Goal: Task Accomplishment & Management: Use online tool/utility

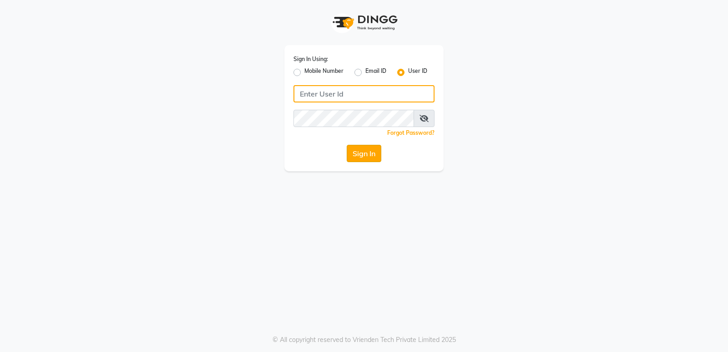
type input "stylishcut"
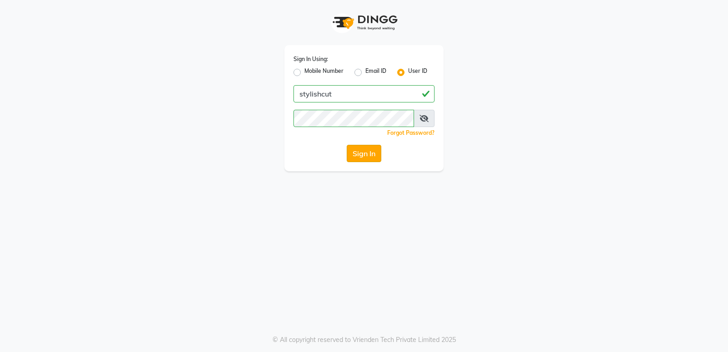
click at [355, 154] on button "Sign In" at bounding box center [364, 153] width 35 height 17
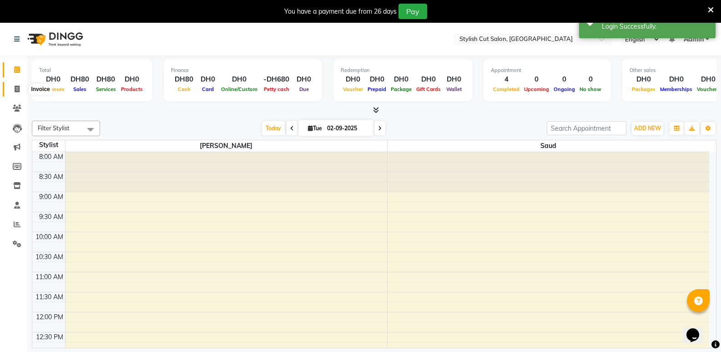
click at [18, 87] on icon at bounding box center [17, 89] width 5 height 7
select select "8604"
select select "service"
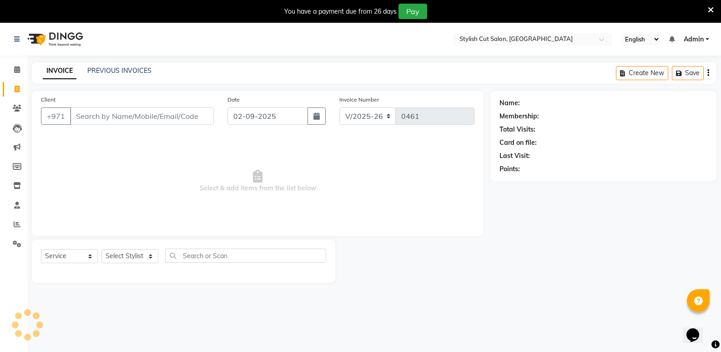
click at [125, 115] on input "Client" at bounding box center [142, 115] width 144 height 17
type input "552651884"
click at [191, 115] on span "Add Client" at bounding box center [191, 116] width 36 height 9
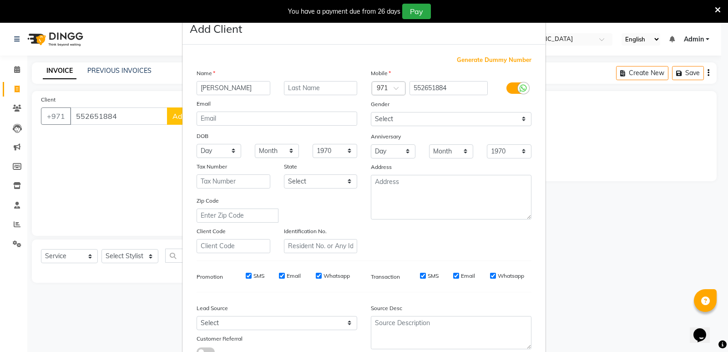
type input "[PERSON_NAME]"
click at [308, 88] on input "text" at bounding box center [321, 88] width 74 height 14
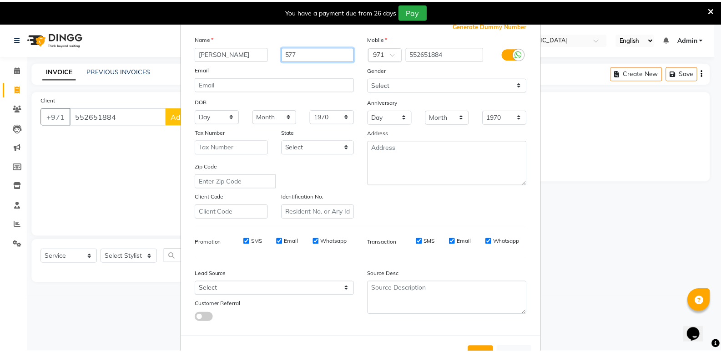
scroll to position [68, 0]
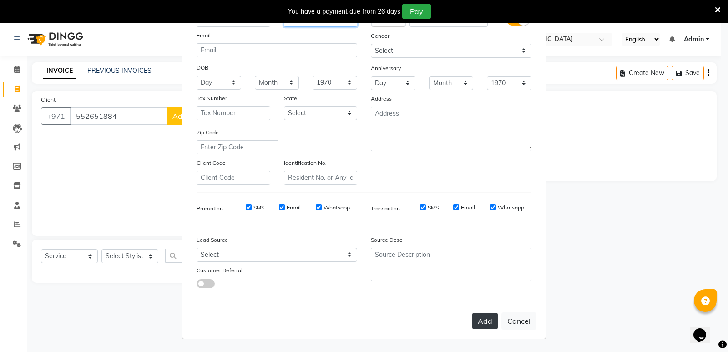
type input "577"
click at [481, 317] on button "Add" at bounding box center [484, 321] width 25 height 16
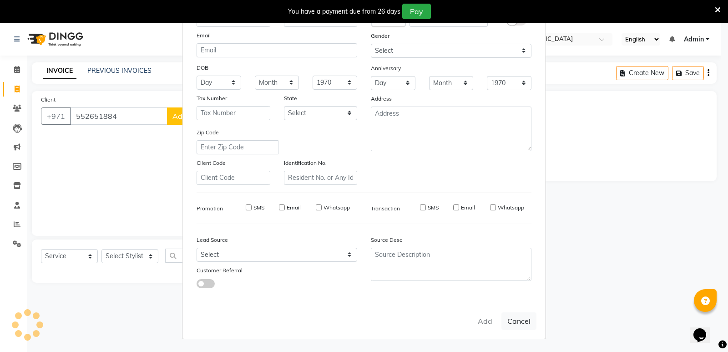
select select
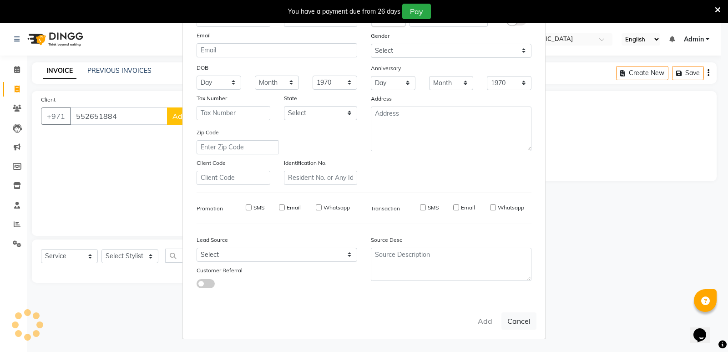
select select
checkbox input "false"
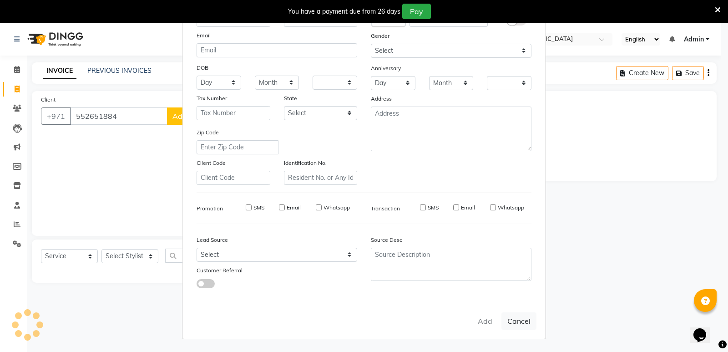
checkbox input "false"
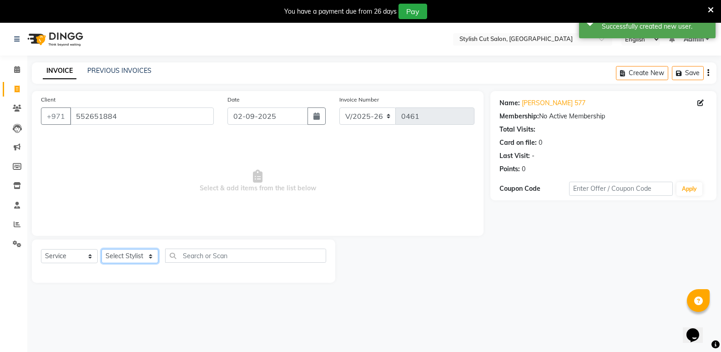
click at [150, 254] on select "Select Stylist Saud [PERSON_NAME]" at bounding box center [130, 256] width 57 height 14
select select "85849"
click at [102, 249] on select "Select Stylist Saud [PERSON_NAME]" at bounding box center [130, 256] width 57 height 14
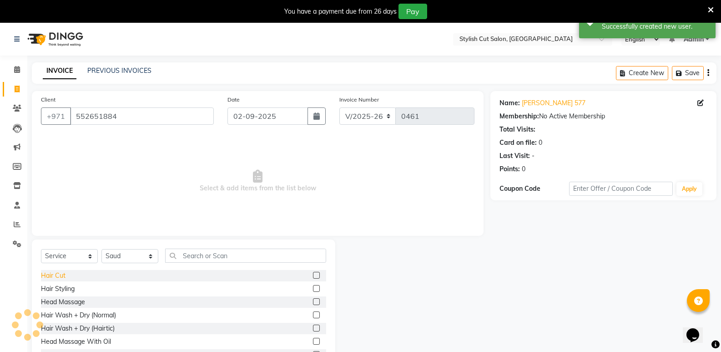
click at [54, 277] on div "Hair Cut" at bounding box center [53, 276] width 25 height 10
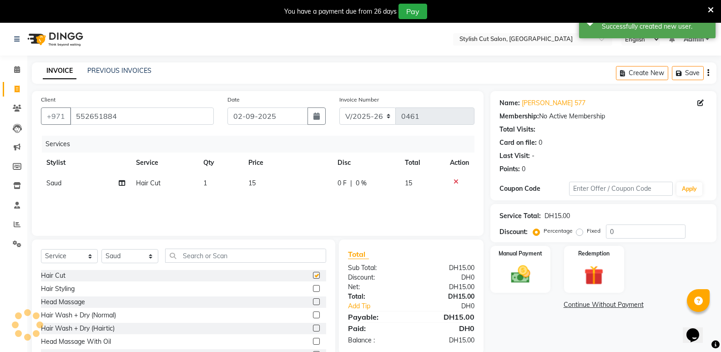
checkbox input "false"
click at [506, 272] on img at bounding box center [520, 274] width 32 height 23
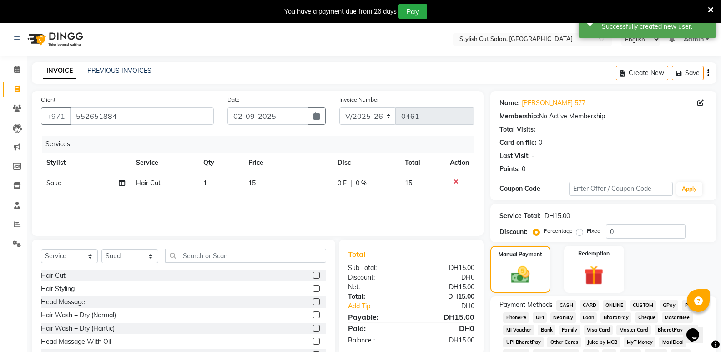
click at [565, 302] on span "CASH" at bounding box center [567, 305] width 20 height 10
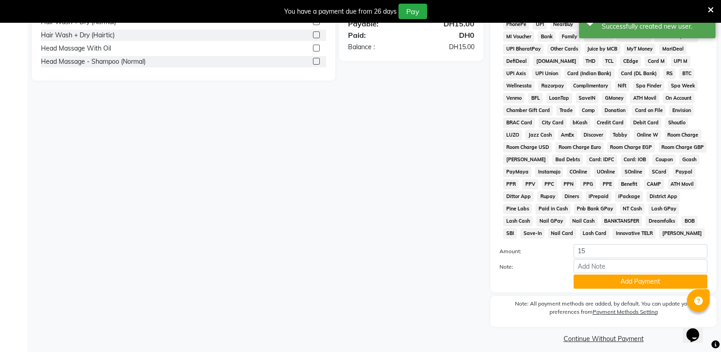
scroll to position [300, 0]
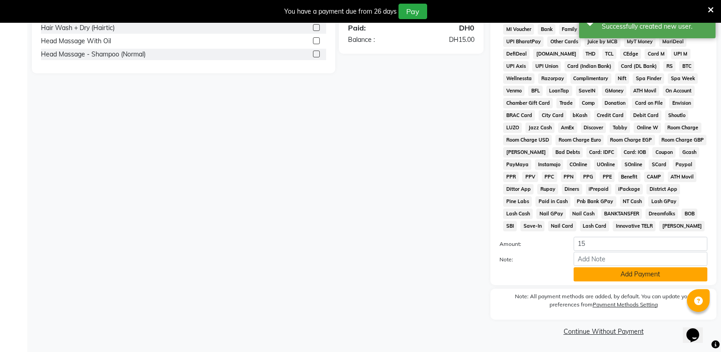
click at [581, 276] on button "Add Payment" at bounding box center [641, 274] width 134 height 14
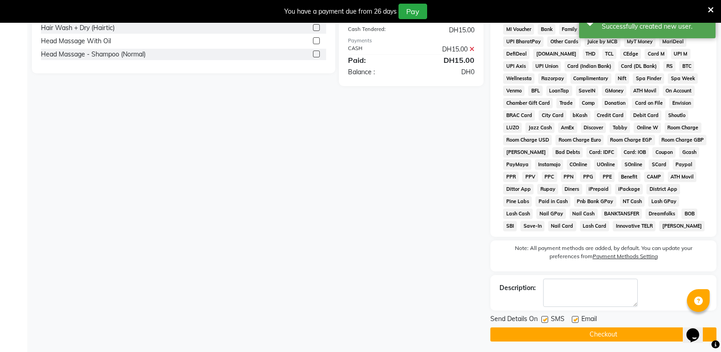
click at [588, 335] on button "Checkout" at bounding box center [604, 334] width 226 height 14
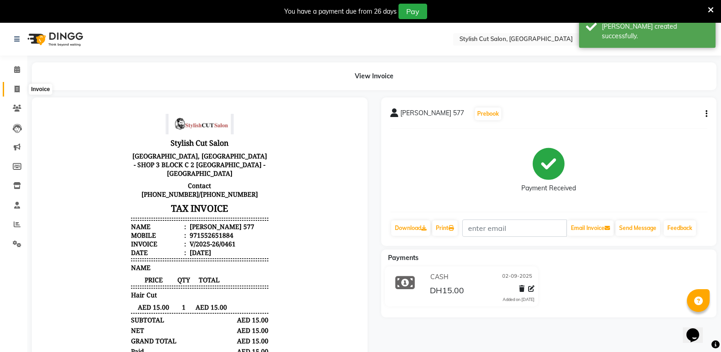
click at [17, 87] on icon at bounding box center [17, 89] width 5 height 7
select select "service"
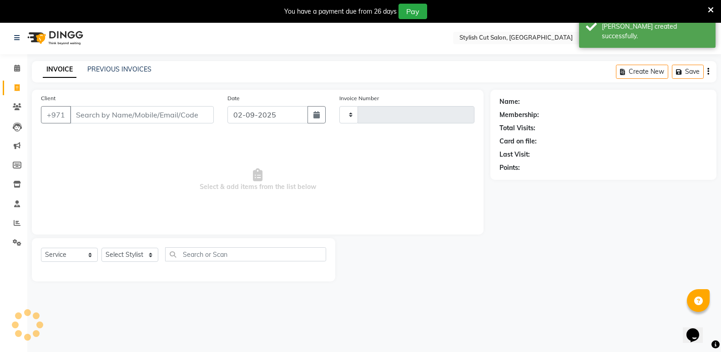
type input "0462"
select select "8604"
